Goal: Information Seeking & Learning: Learn about a topic

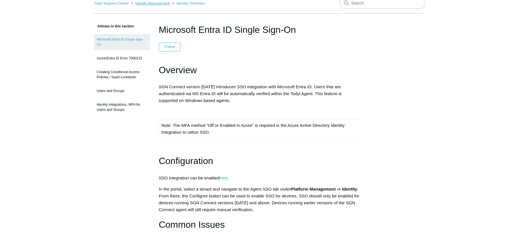
scroll to position [29, 0]
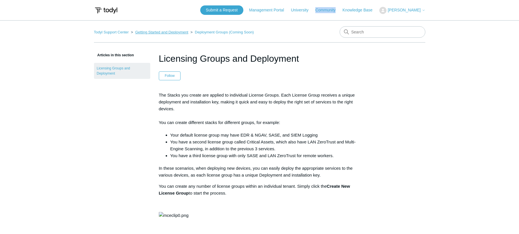
click at [153, 32] on link "Getting Started and Deployment" at bounding box center [161, 32] width 53 height 4
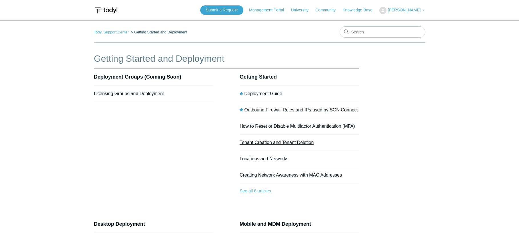
click at [267, 143] on link "Tenant Creation and Tenant Deletion" at bounding box center [277, 142] width 74 height 5
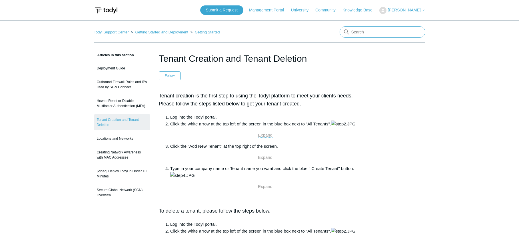
click at [367, 29] on input "Search" at bounding box center [383, 31] width 86 height 11
type input "dash"
click at [368, 32] on input "dash" at bounding box center [383, 31] width 86 height 11
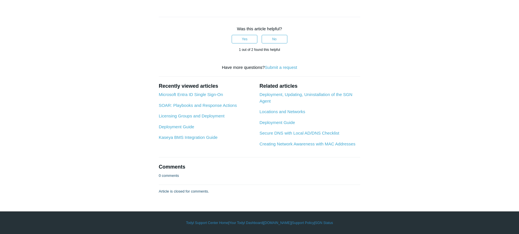
scroll to position [913, 0]
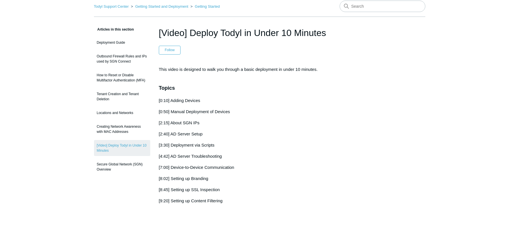
scroll to position [19, 0]
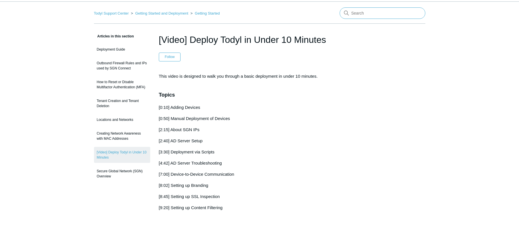
click at [367, 14] on input "Search" at bounding box center [383, 12] width 86 height 11
type input "dashboards"
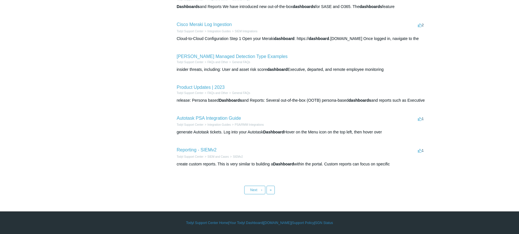
scroll to position [212, 0]
click at [261, 191] on link "Next ›" at bounding box center [254, 190] width 21 height 9
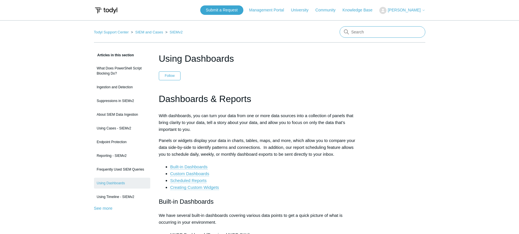
click at [368, 31] on input "Search" at bounding box center [383, 31] width 86 height 11
type input "notifications"
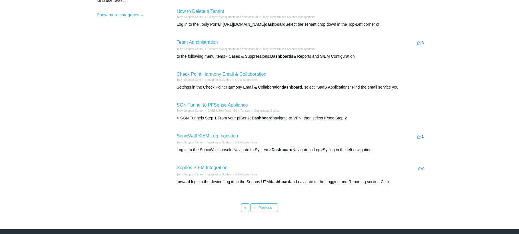
scroll to position [129, 0]
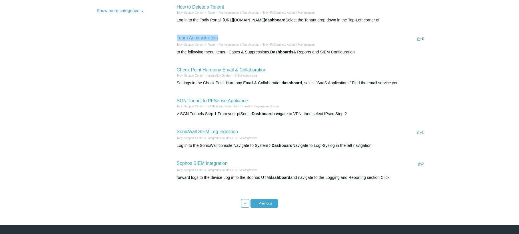
click at [263, 205] on span "Previous" at bounding box center [265, 203] width 13 height 4
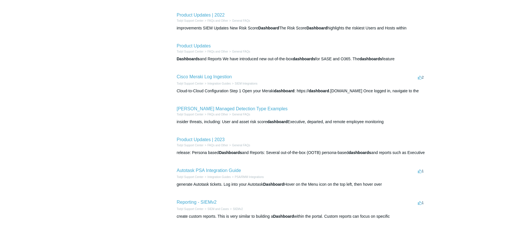
scroll to position [212, 0]
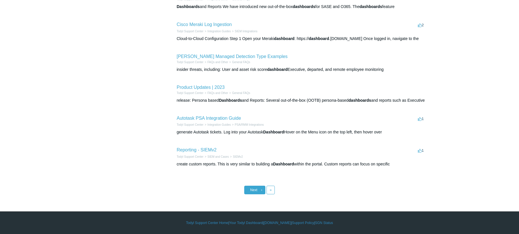
click at [254, 190] on span "Next" at bounding box center [253, 190] width 7 height 4
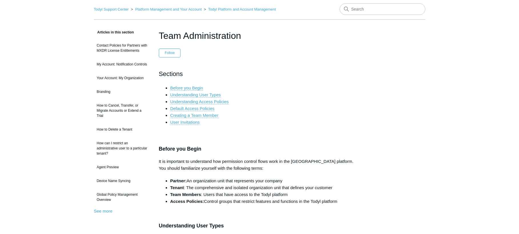
scroll to position [21, 0]
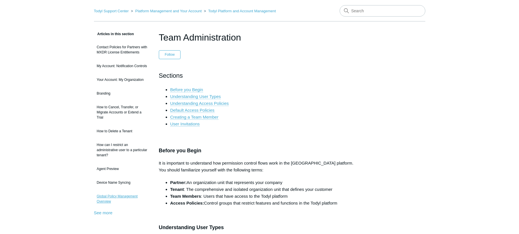
click at [111, 191] on link "Global Policy Management Overview" at bounding box center [122, 199] width 56 height 16
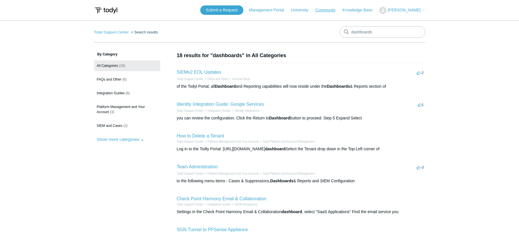
click at [326, 8] on link "Community" at bounding box center [328, 10] width 26 height 6
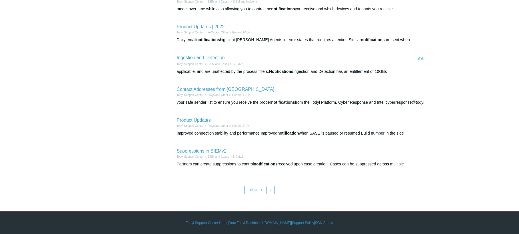
scroll to position [213, 0]
click at [269, 192] on link "Last »" at bounding box center [271, 190] width 8 height 9
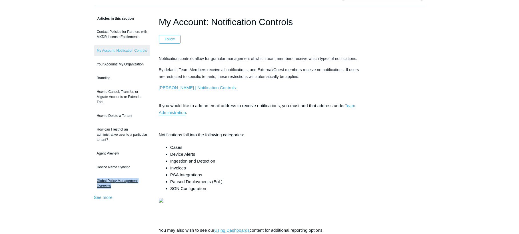
scroll to position [22, 0]
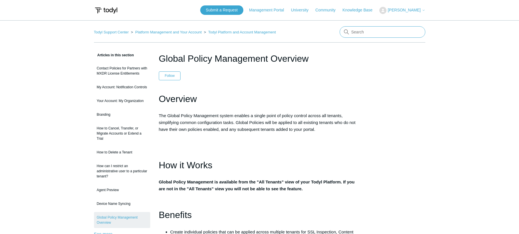
click at [365, 31] on input "Search" at bounding box center [383, 31] width 86 height 11
type input "alerts"
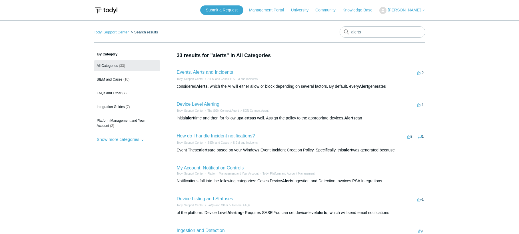
click at [205, 73] on link "Events, Alerts and Incidents" at bounding box center [205, 72] width 56 height 5
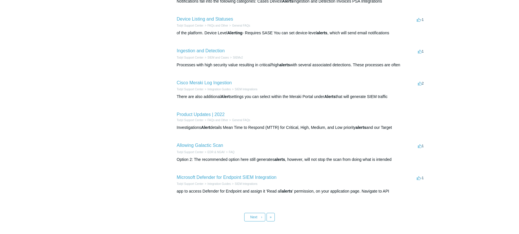
scroll to position [180, 0]
click at [219, 179] on link "Microsoft Defender for Endpoint SIEM Integration" at bounding box center [227, 177] width 100 height 5
click at [271, 215] on link "Last »" at bounding box center [271, 217] width 8 height 9
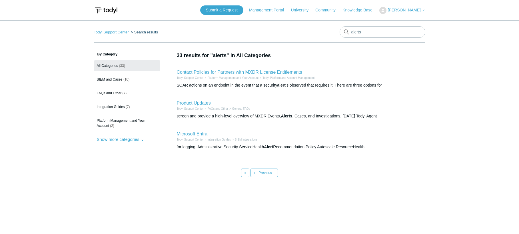
click at [194, 103] on link "Product Updates" at bounding box center [194, 103] width 34 height 5
